Goal: Find contact information

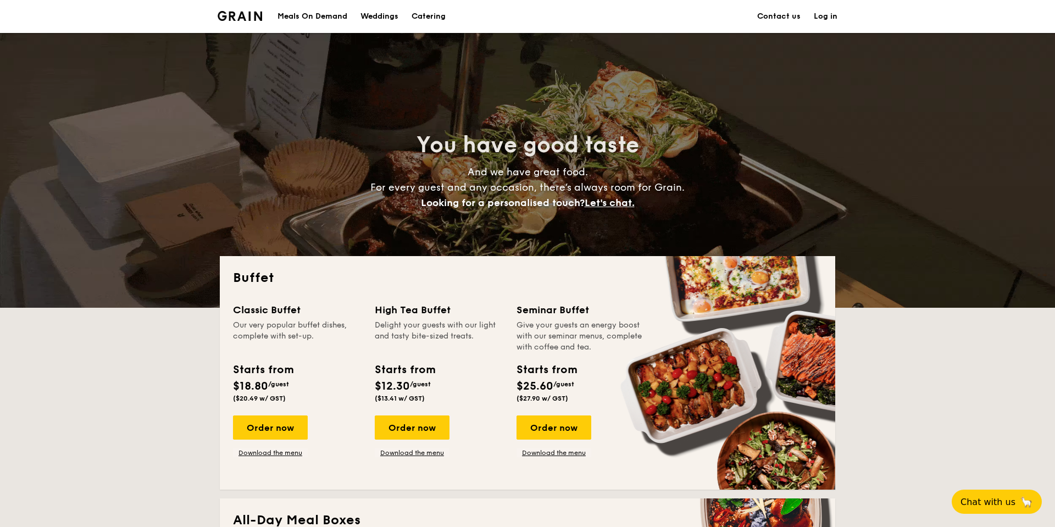
click at [794, 12] on link "Contact us" at bounding box center [778, 16] width 43 height 33
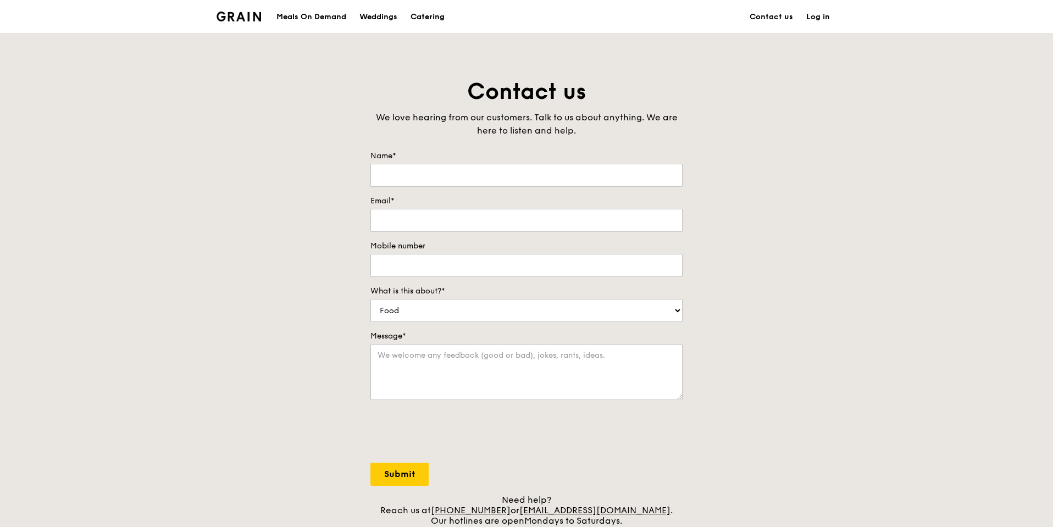
click at [429, 18] on div "Catering" at bounding box center [427, 17] width 34 height 33
